Goal: Transaction & Acquisition: Book appointment/travel/reservation

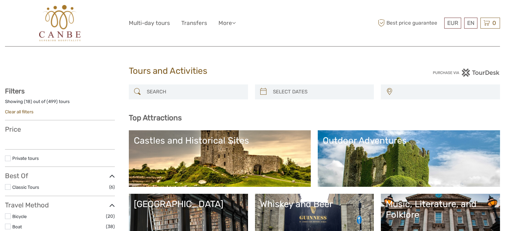
select select
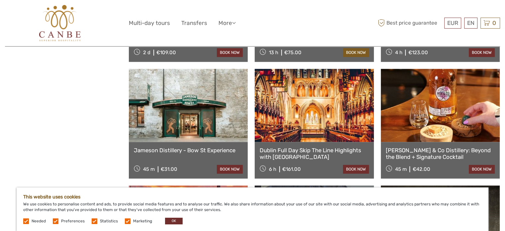
scroll to position [664, 0]
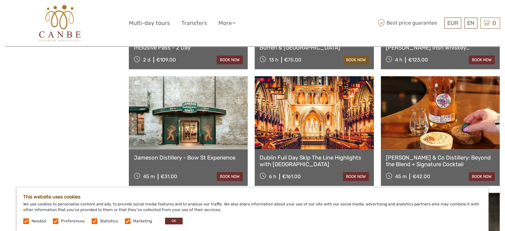
click at [352, 60] on link "book now" at bounding box center [356, 59] width 26 height 9
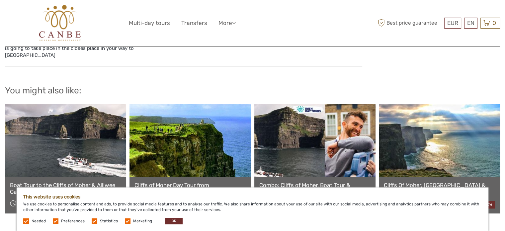
scroll to position [564, 0]
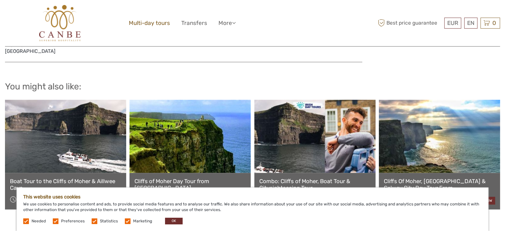
click at [161, 23] on link "Multi-day tours" at bounding box center [149, 23] width 41 height 10
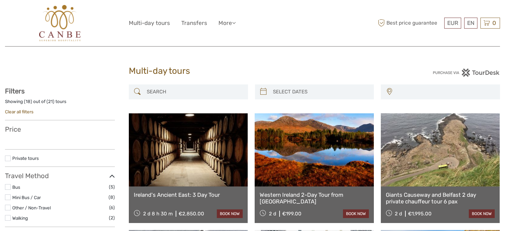
select select
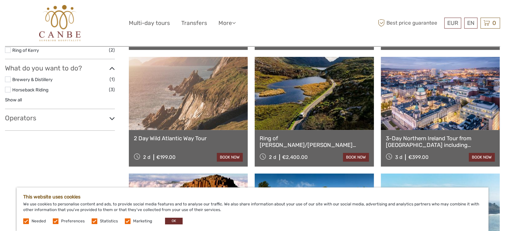
scroll to position [299, 0]
